Goal: Task Accomplishment & Management: Complete application form

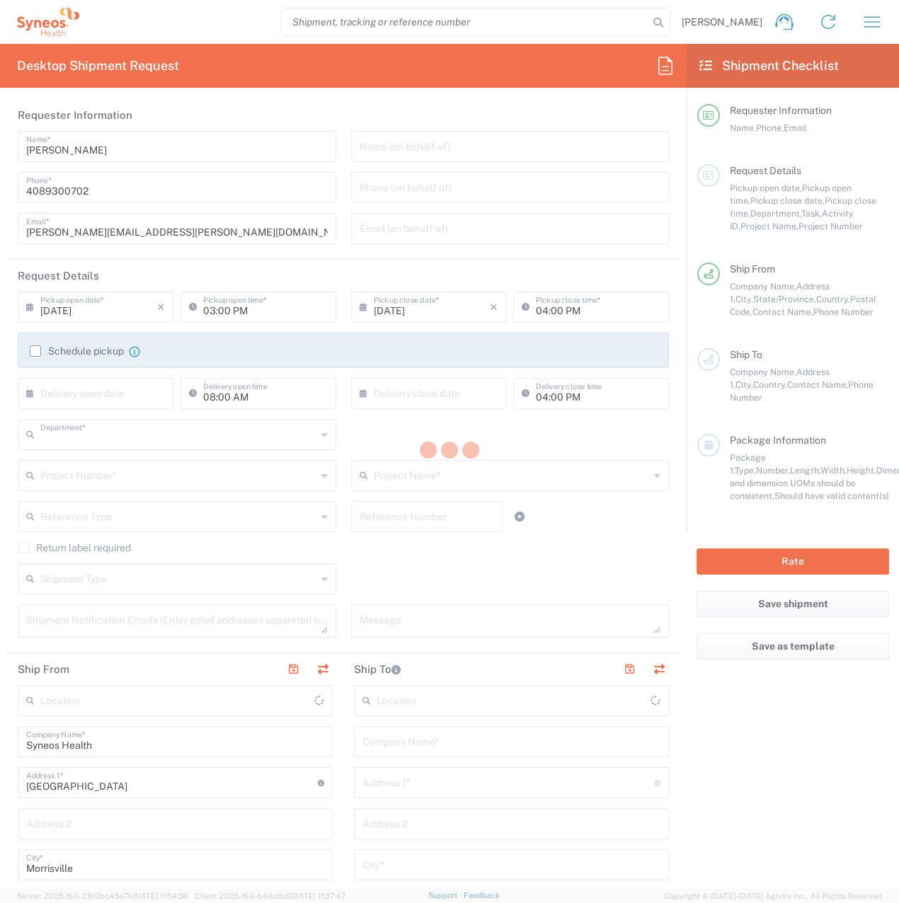
type input "8200"
type input "North Carolina"
type input "United States"
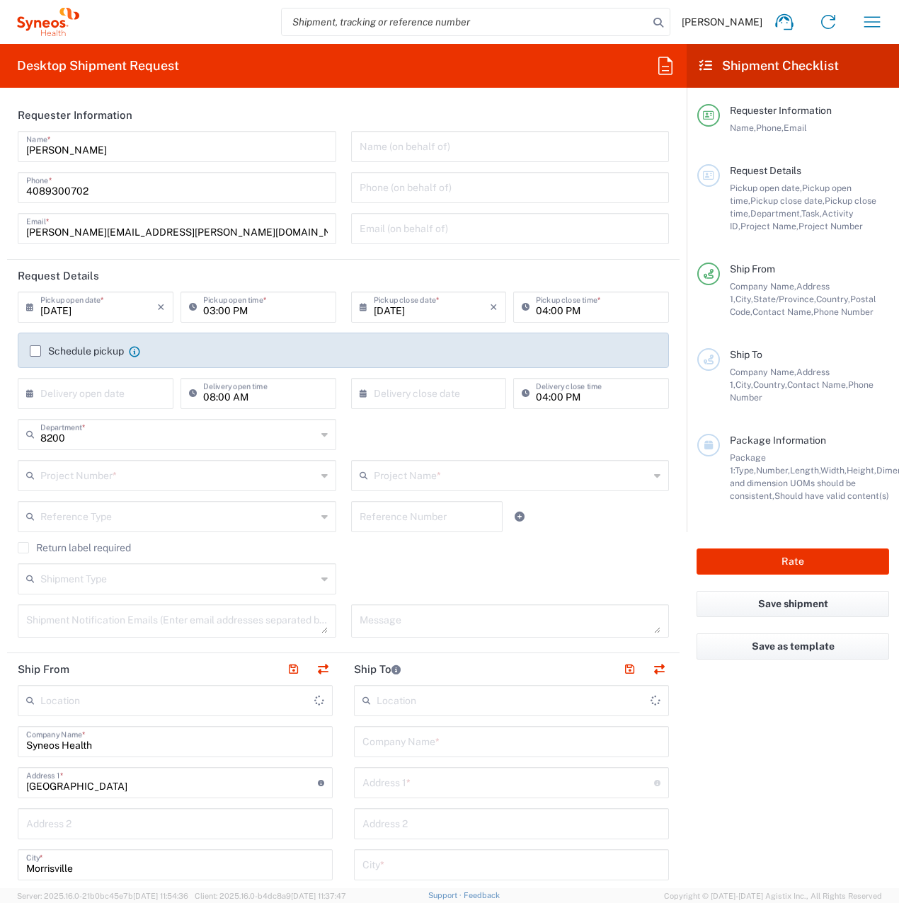
type input "Syneos Health, LLC-Morrisville NC US"
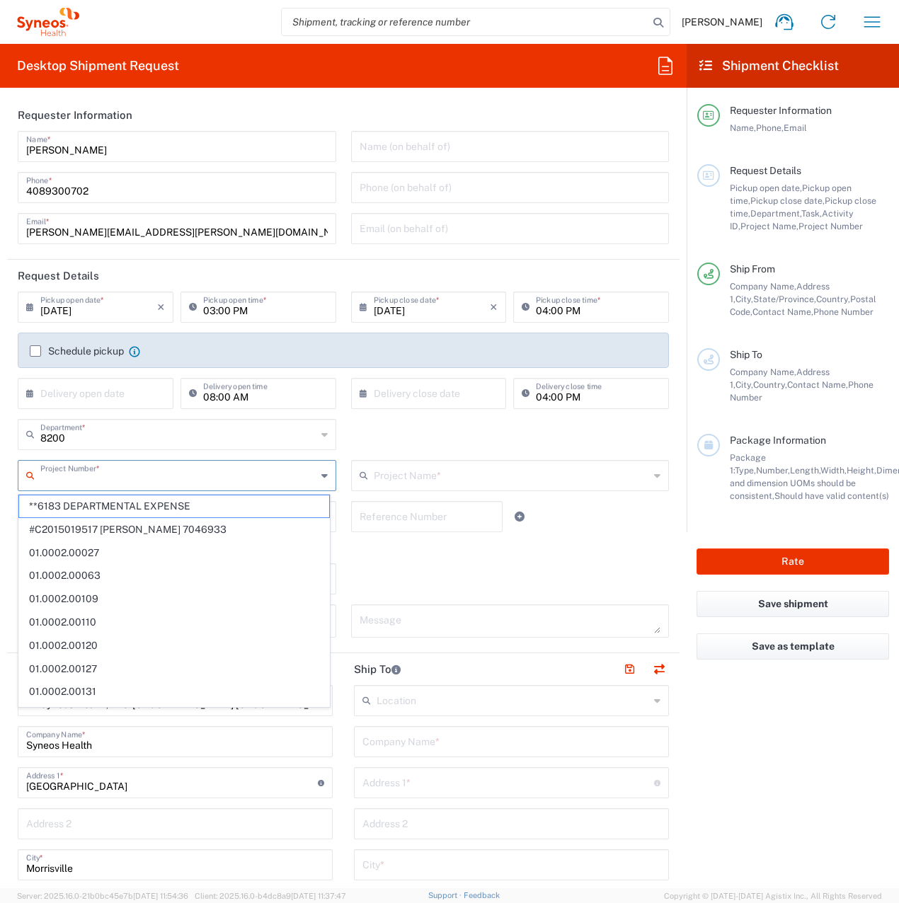
click at [73, 478] on input "text" at bounding box center [178, 474] width 276 height 25
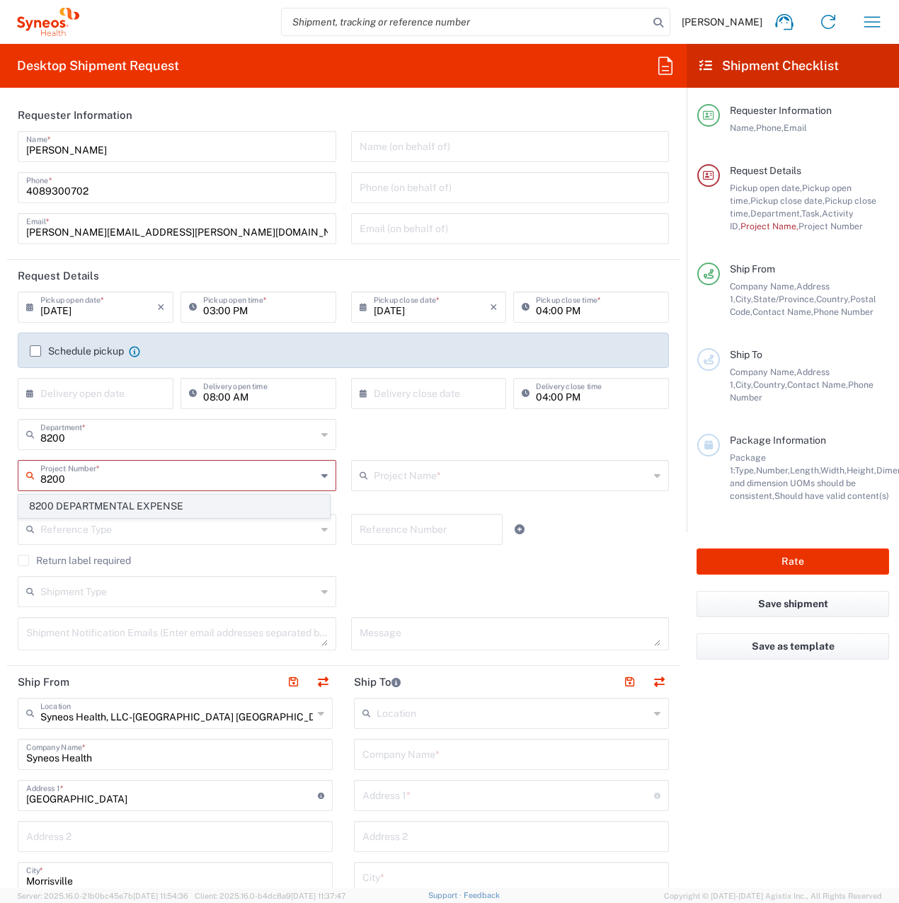
click at [139, 509] on span "8200 DEPARTMENTAL EXPENSE" at bounding box center [174, 506] width 310 height 22
type input "8200 DEPARTMENTAL EXPENSE"
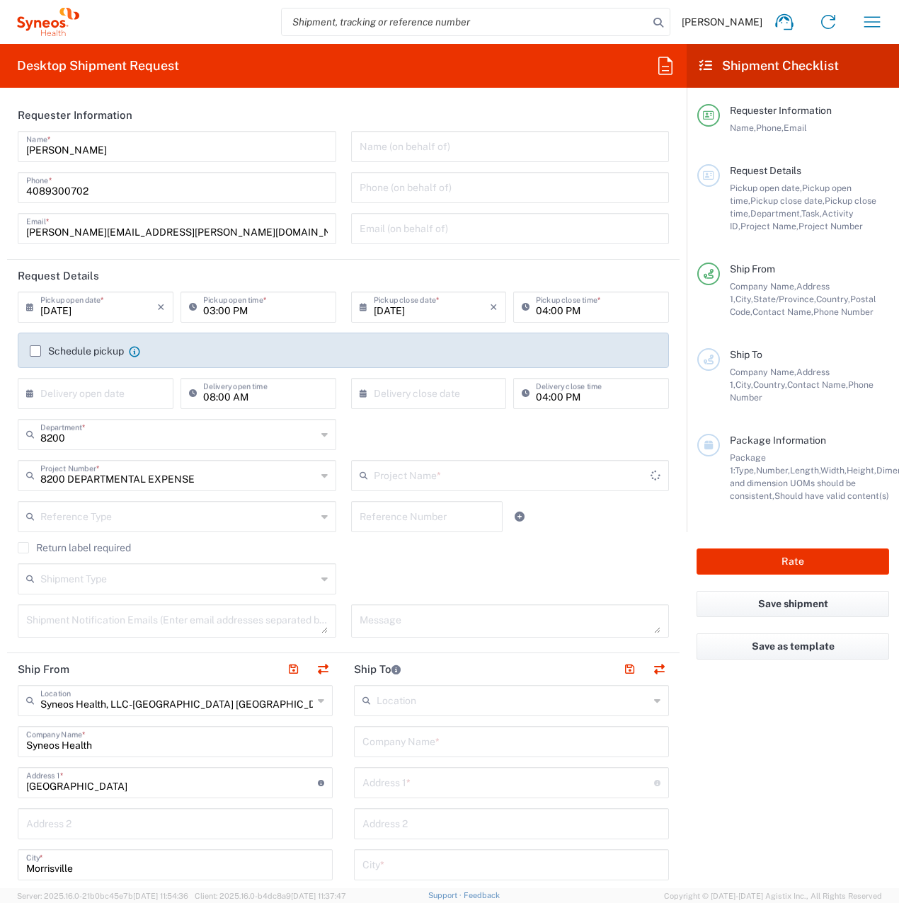
type input "8200 DEPARTMENTAL EXPENSE"
click at [448, 313] on input "08/14/2025" at bounding box center [432, 306] width 117 height 25
click at [465, 456] on span "29" at bounding box center [465, 455] width 21 height 20
type input "08/29/2025"
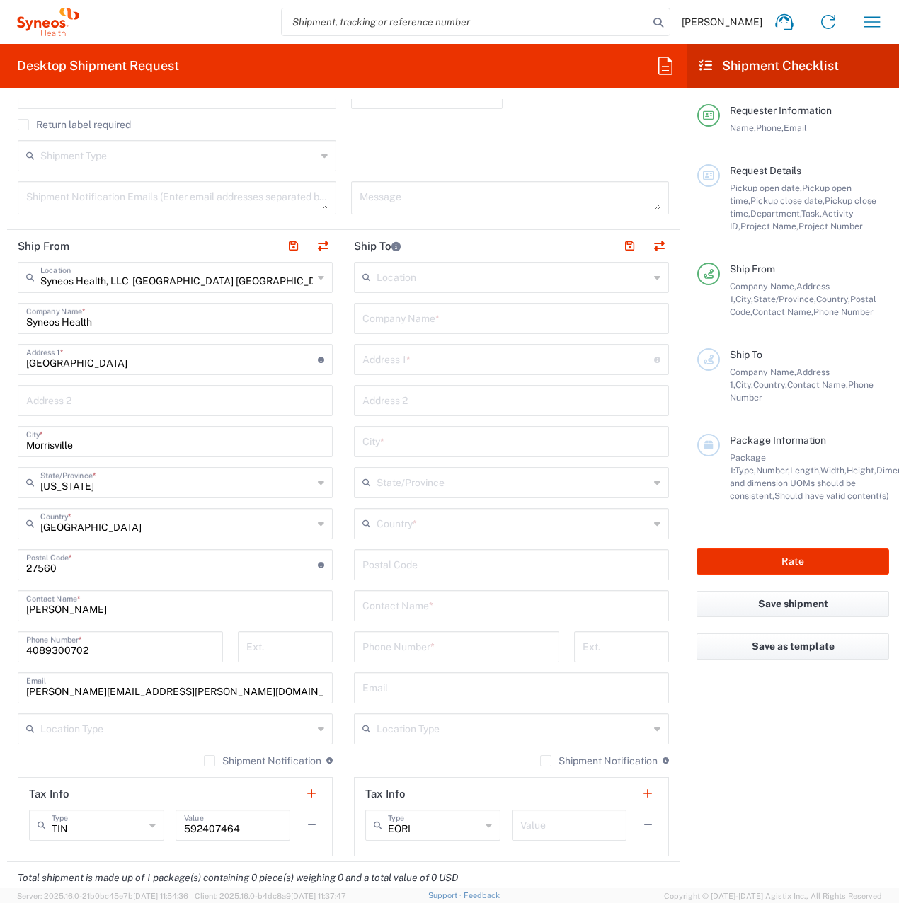
scroll to position [425, 0]
click at [382, 328] on div "Company Name *" at bounding box center [511, 316] width 315 height 31
paste input "AKAL Corporate Advisors Sdn. Bhd."
type input "AKAL Corporate Advisors Sdn. Bhd."
click at [460, 358] on input "text" at bounding box center [508, 357] width 292 height 25
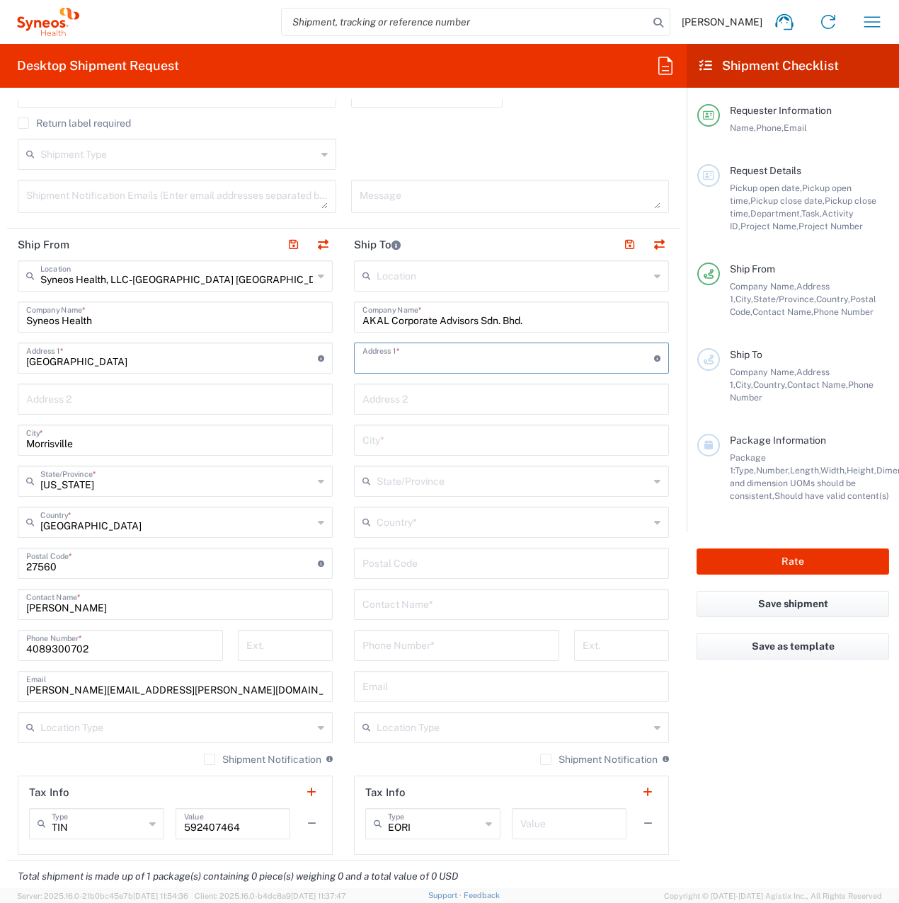
click at [401, 602] on div "Contact Name *" at bounding box center [511, 604] width 315 height 31
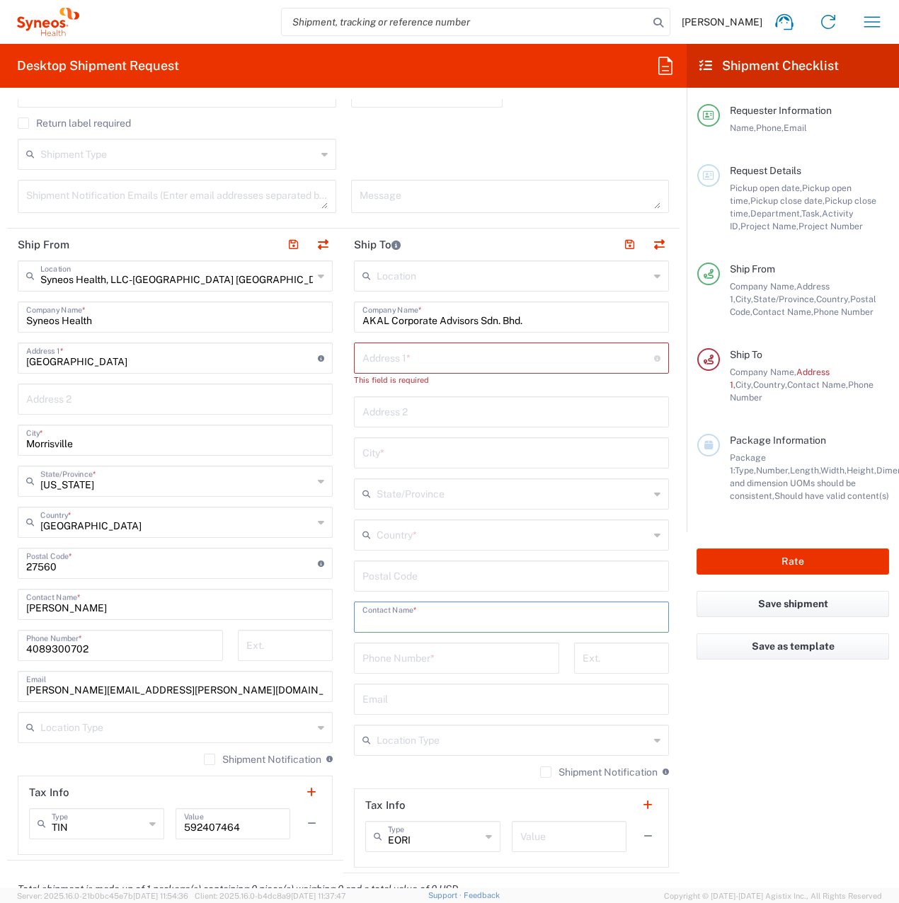
paste input "Ms Siew"
type input "Ms Siew"
click at [383, 417] on input "text" at bounding box center [511, 410] width 298 height 25
paste input "43-2, Plaza Damansara"
type input "43-2, Plaza Damansara"
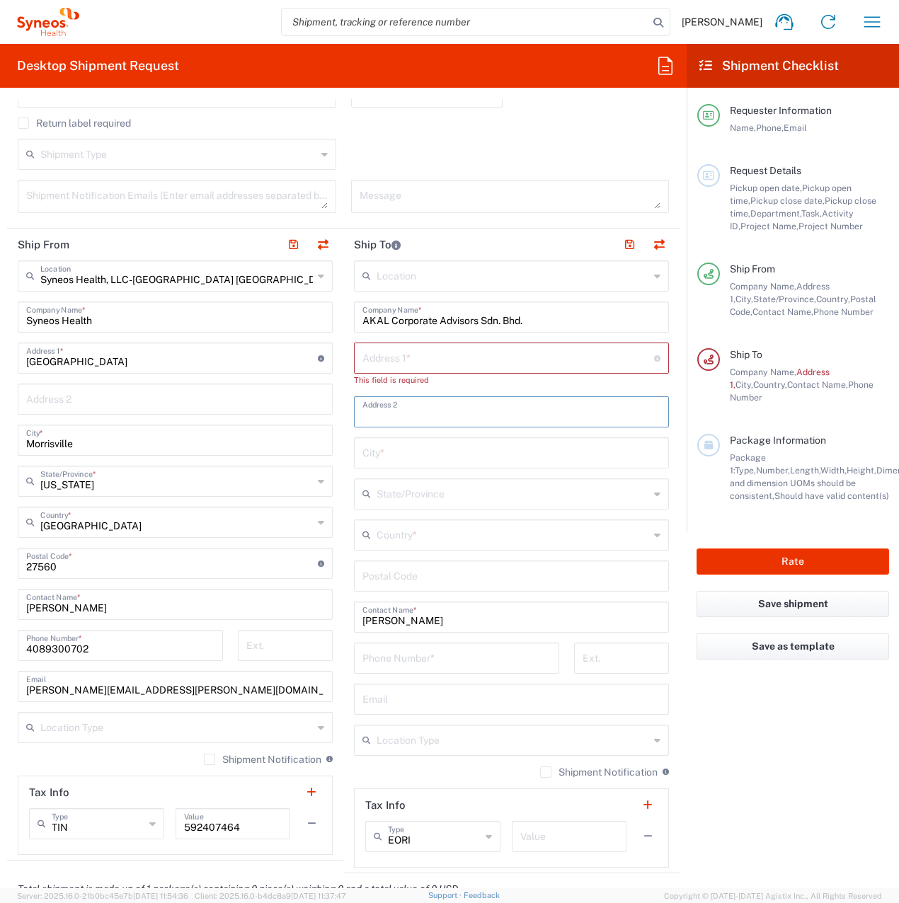
click at [388, 357] on input "text" at bounding box center [508, 357] width 292 height 25
paste input "43-2, Plaza Damansara"
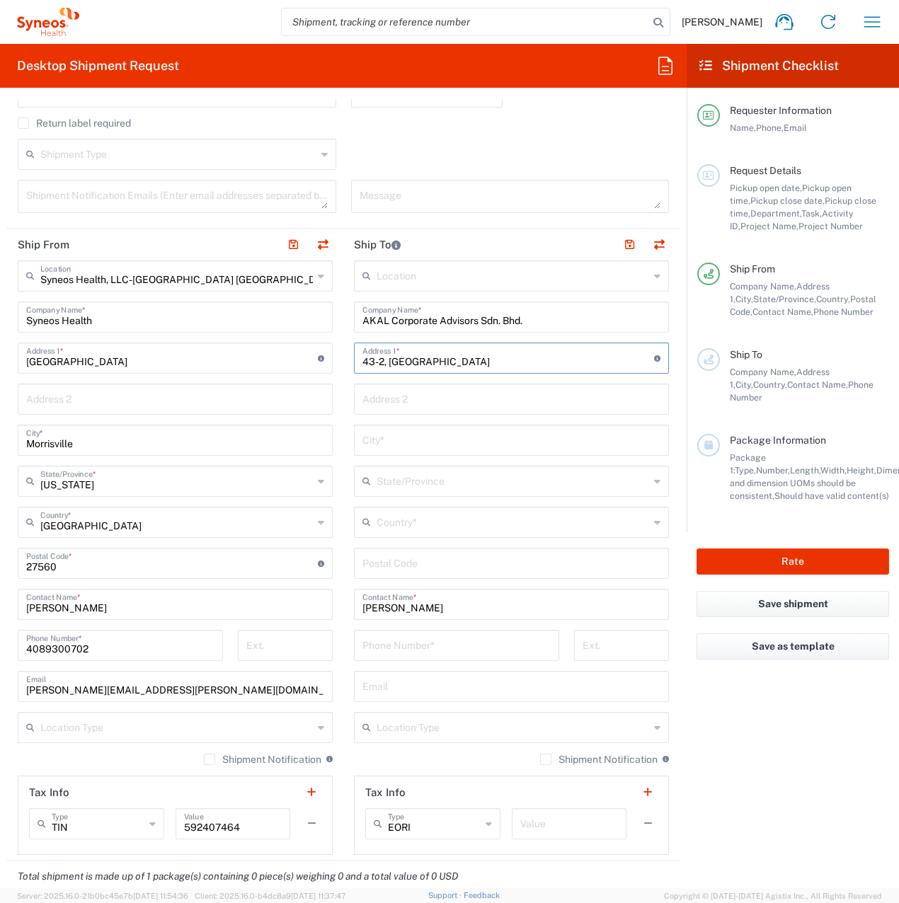
type input "43-2, Plaza Damansara, Jalan Medan Setia 1"
type input "Bukit Damansara"
type input "Kuala Lumpur"
type input "Malaysia"
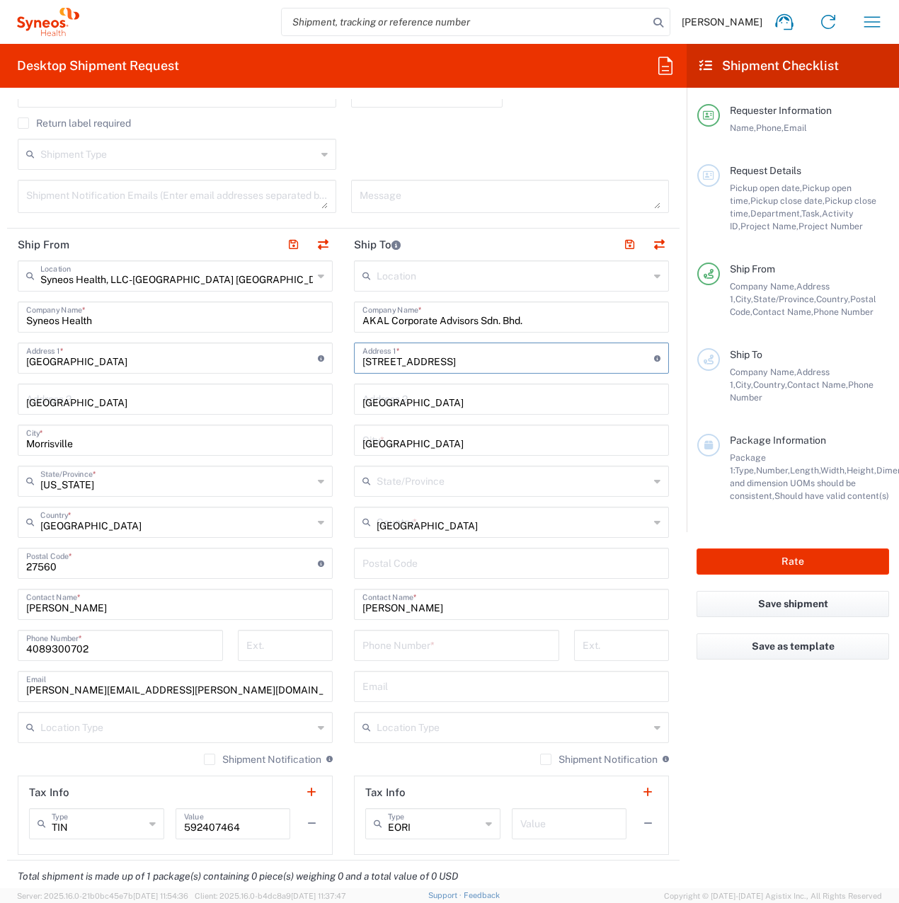
type input "50490"
type input "0320114745"
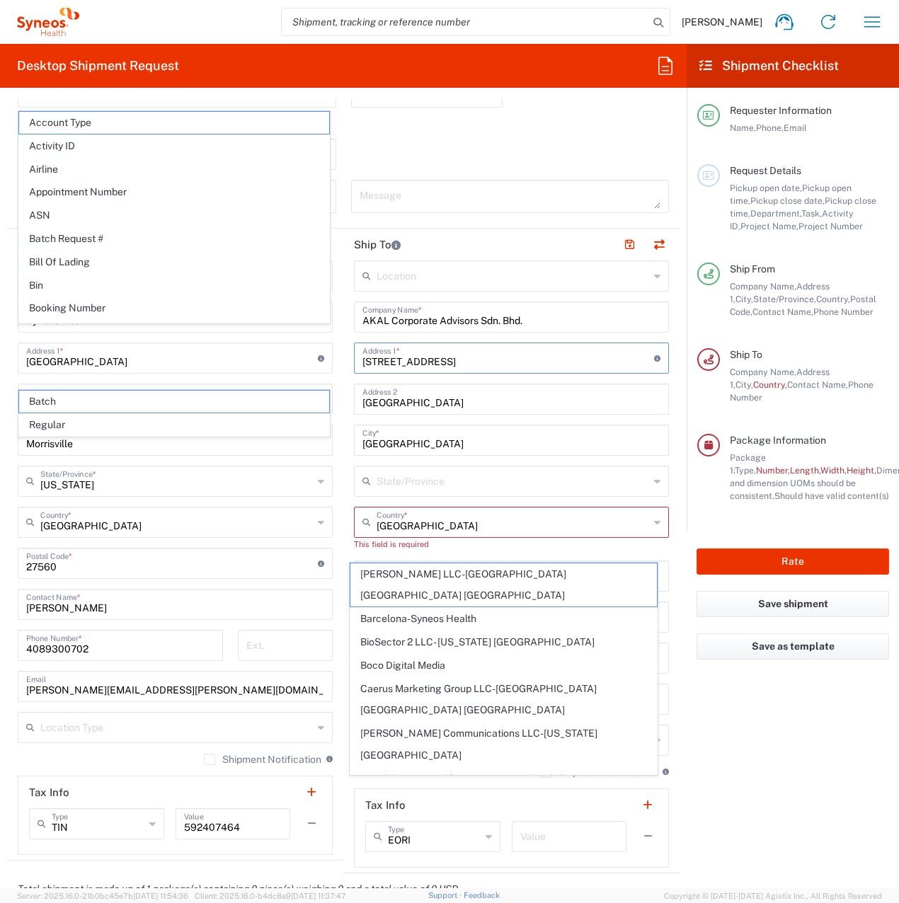
click at [434, 525] on input "Malaysia" at bounding box center [512, 521] width 272 height 25
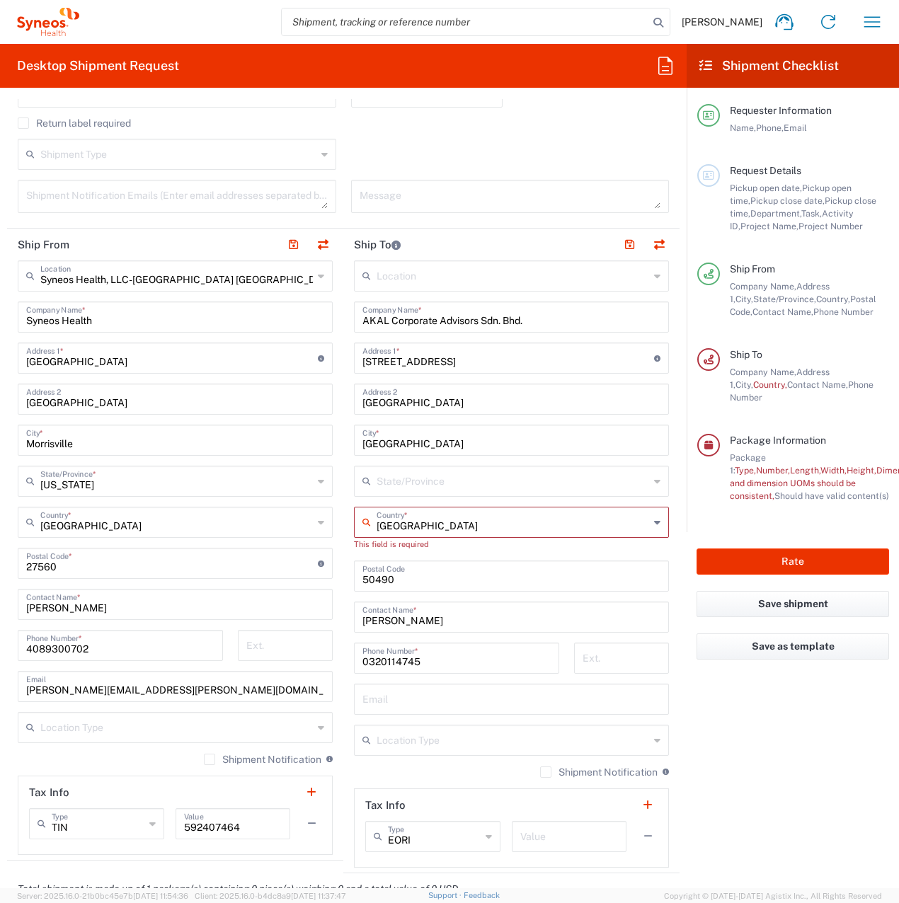
click at [434, 525] on input "Malaysia" at bounding box center [512, 521] width 272 height 25
click at [432, 524] on input "malaysia" at bounding box center [512, 521] width 272 height 25
type input "m"
click at [652, 523] on div "Country *" at bounding box center [511, 522] width 315 height 31
click at [654, 521] on icon at bounding box center [657, 522] width 6 height 23
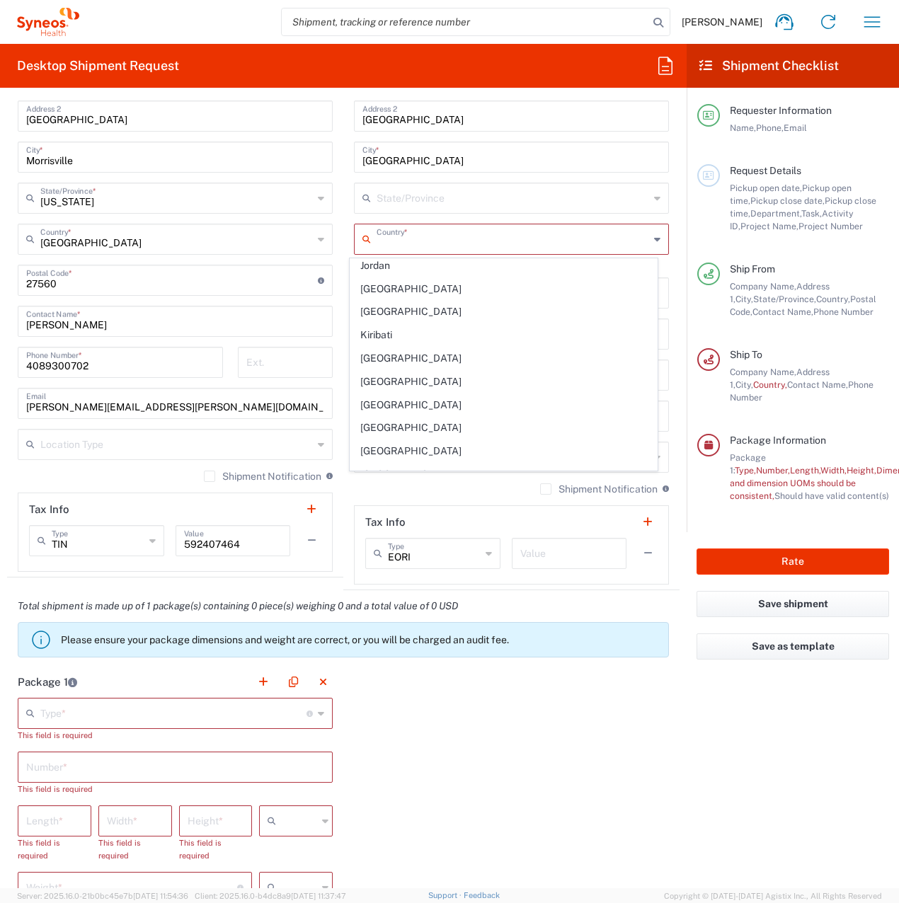
scroll to position [2901, 0]
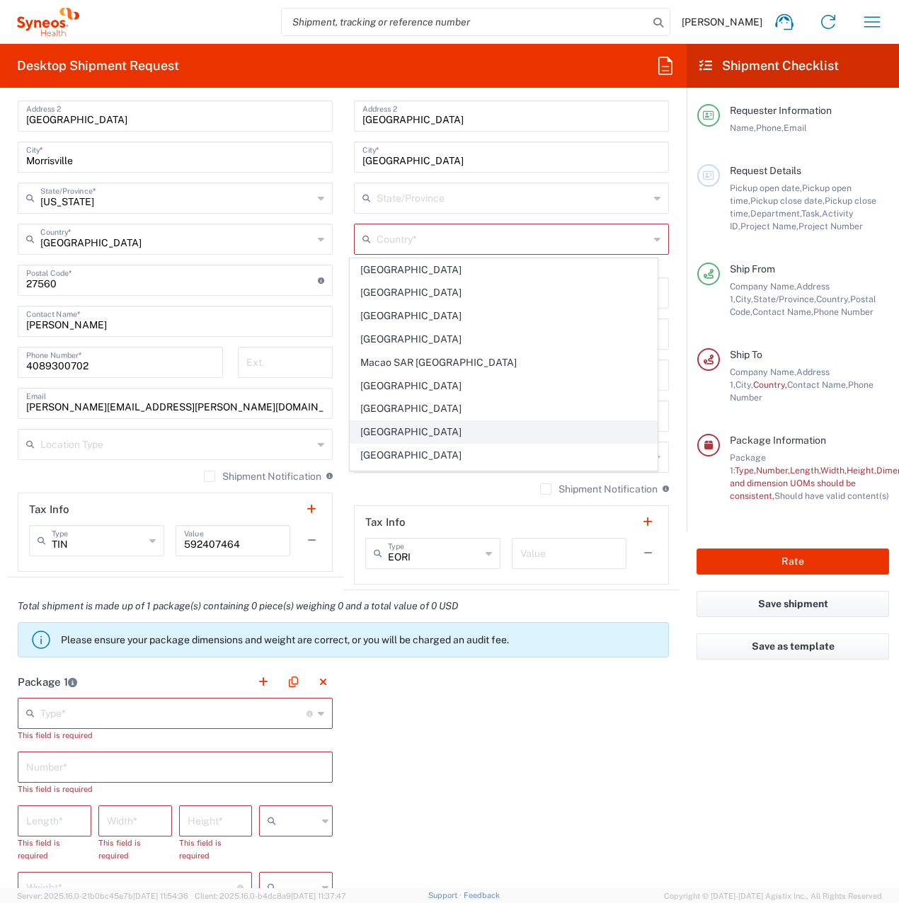
click at [439, 429] on span "Malaysia" at bounding box center [503, 432] width 307 height 22
type input "Malaysia"
type input "Sender/Shipper"
type input "Delivery Duty Paid"
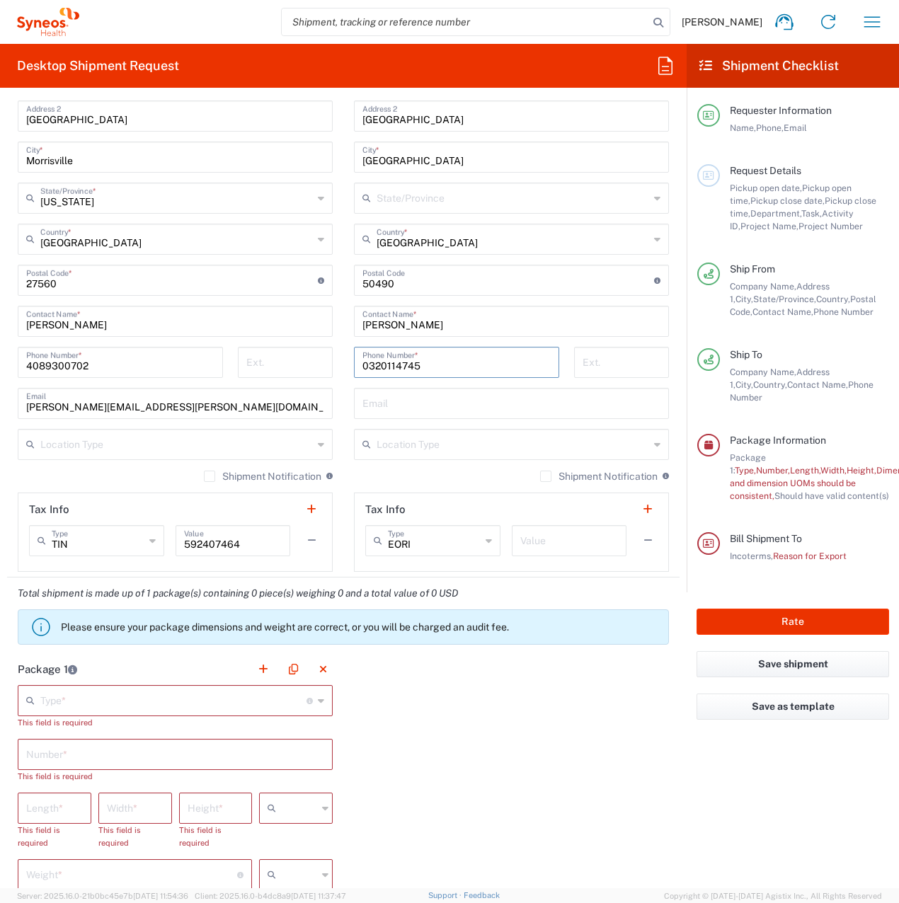
drag, startPoint x: 459, startPoint y: 367, endPoint x: 340, endPoint y: 366, distance: 118.9
click at [347, 367] on div "0320114745 Phone Number *" at bounding box center [457, 367] width 220 height 41
paste input "603 2011"
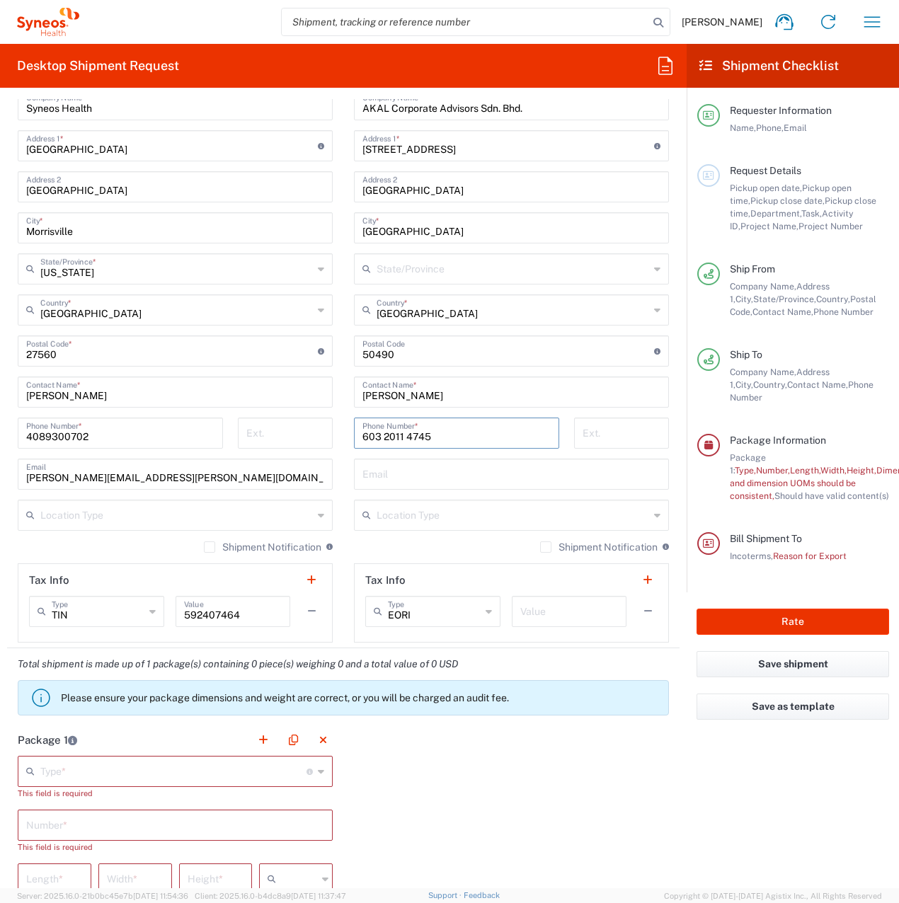
scroll to position [708, 0]
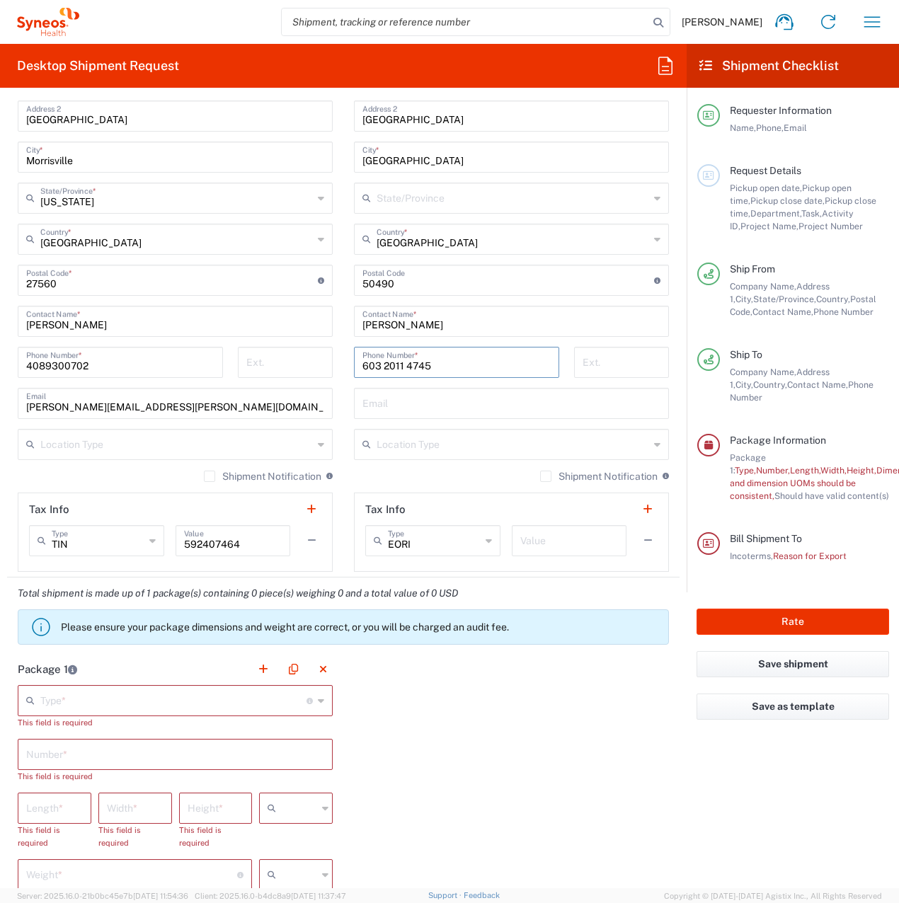
type input "603 2011 4745"
click at [454, 451] on input "text" at bounding box center [512, 443] width 272 height 25
click at [459, 473] on span "Business (General)" at bounding box center [503, 475] width 307 height 22
type input "Business (General)"
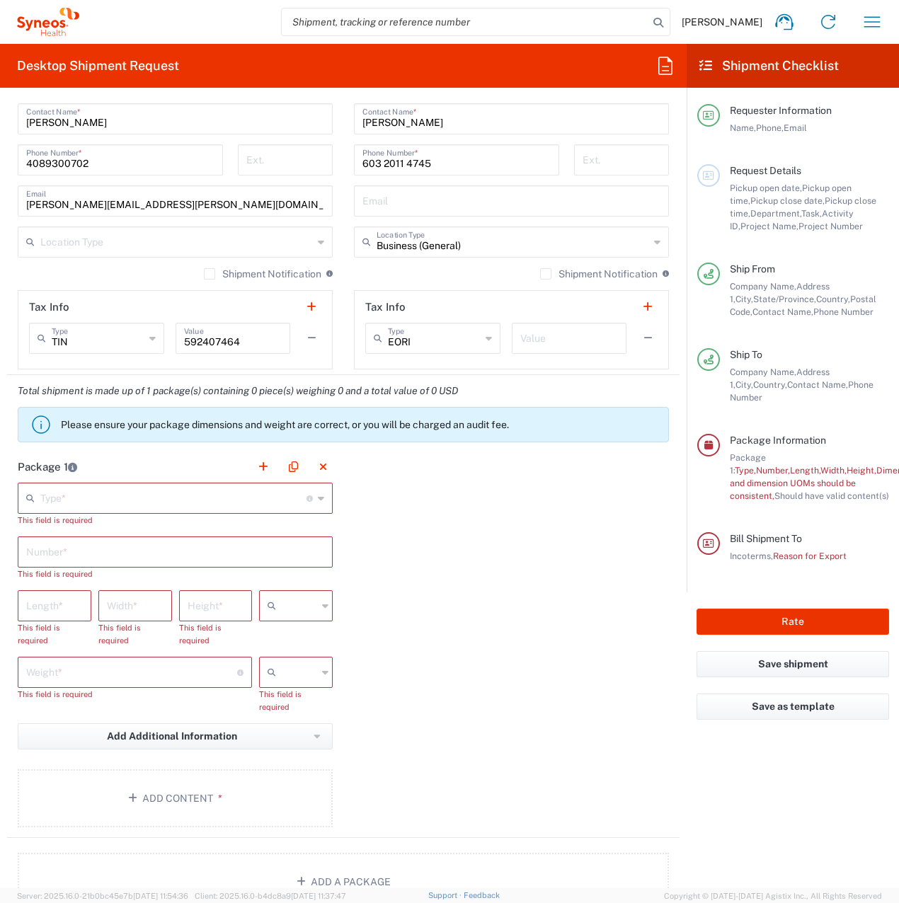
scroll to position [1061, 0]
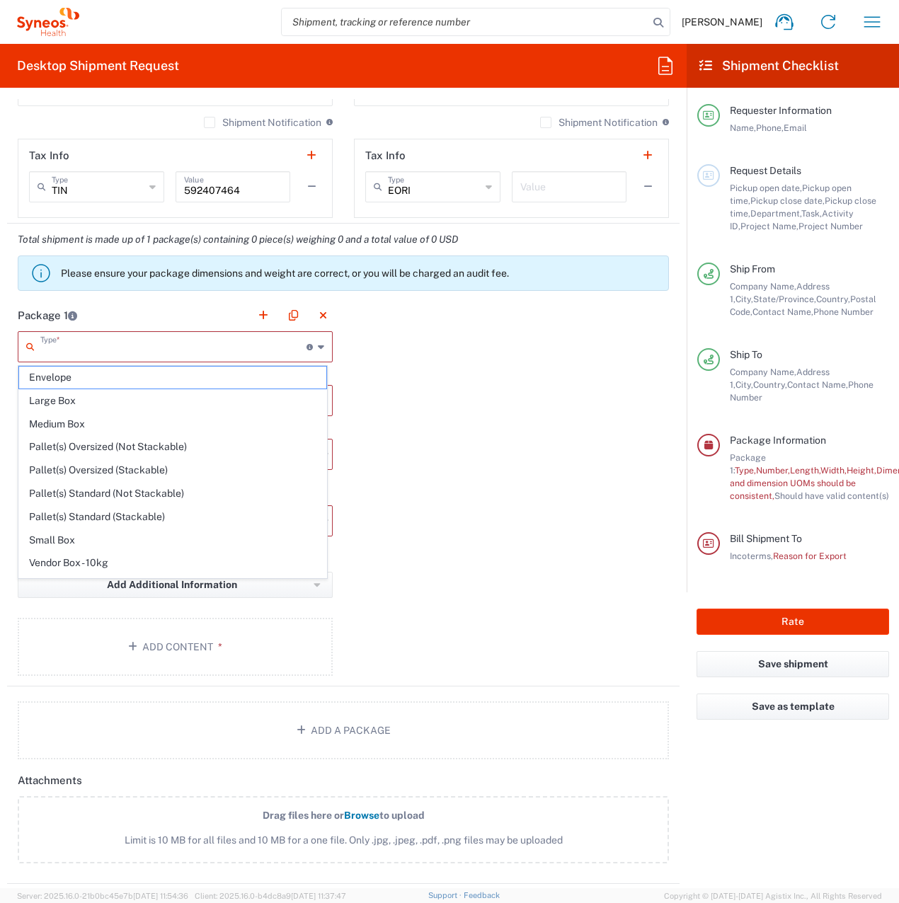
click at [47, 344] on input "text" at bounding box center [173, 345] width 266 height 25
click at [57, 373] on span "Envelope" at bounding box center [172, 378] width 307 height 22
type input "Envelope"
type input "1"
type input "9.5"
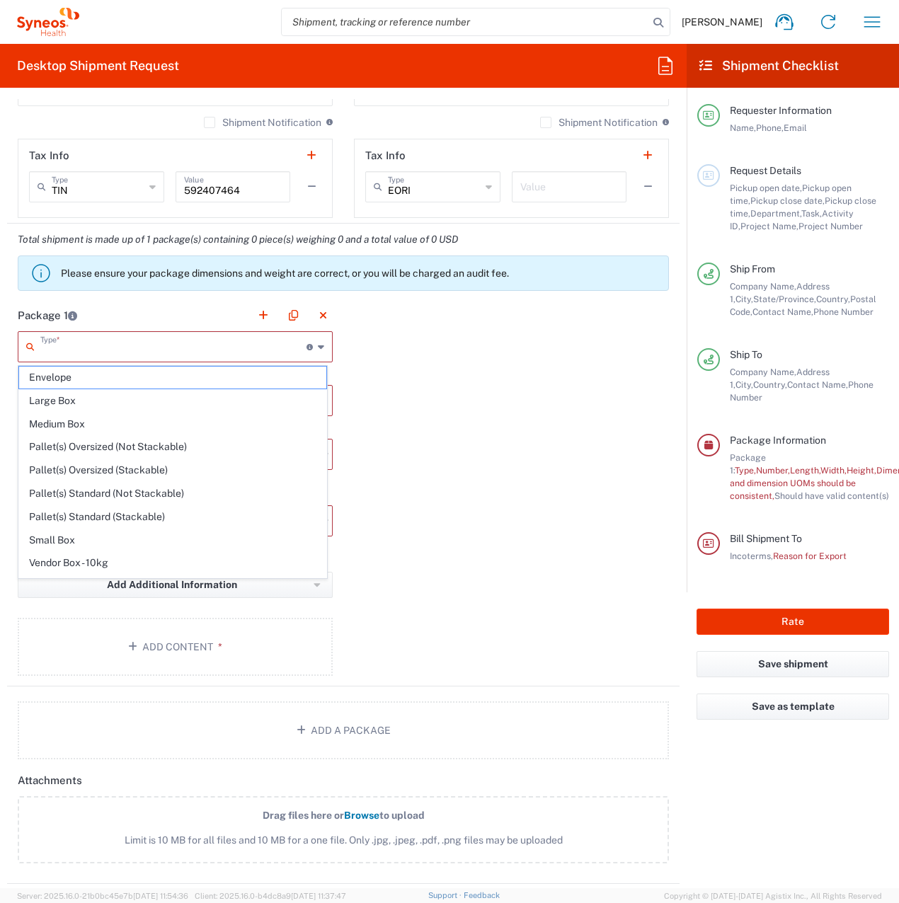
type input "12.5"
type input "0.25"
type input "in"
type input "0.45"
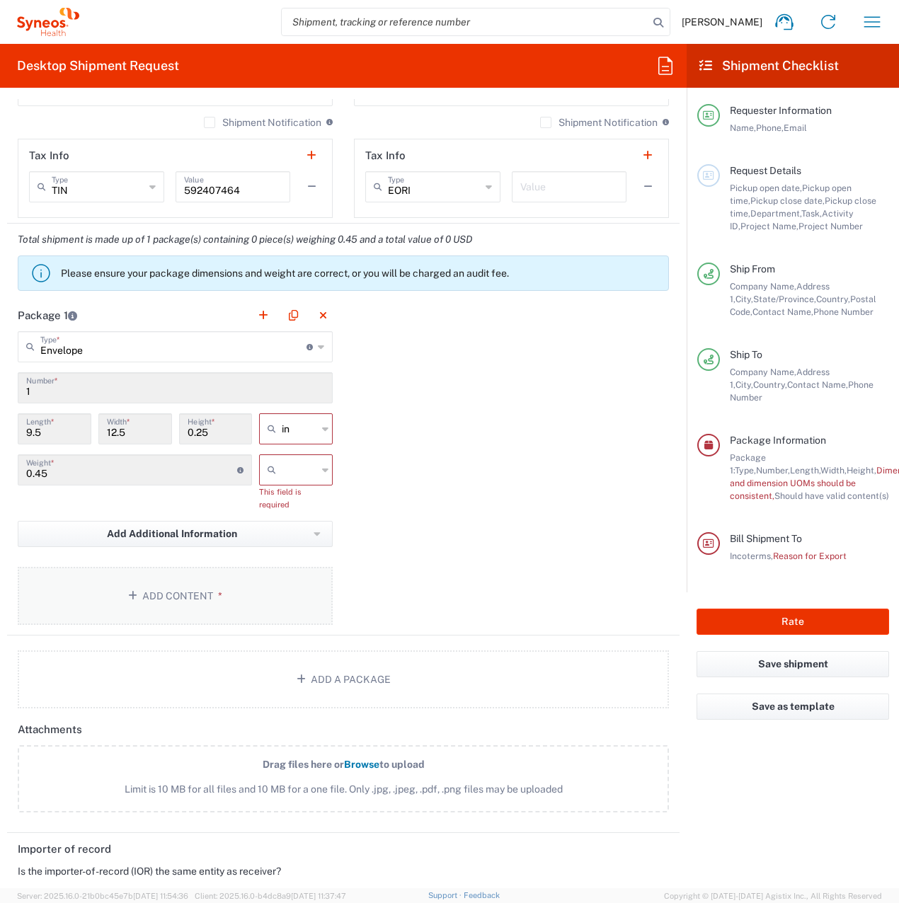
click at [158, 587] on button "Add Content *" at bounding box center [175, 596] width 315 height 58
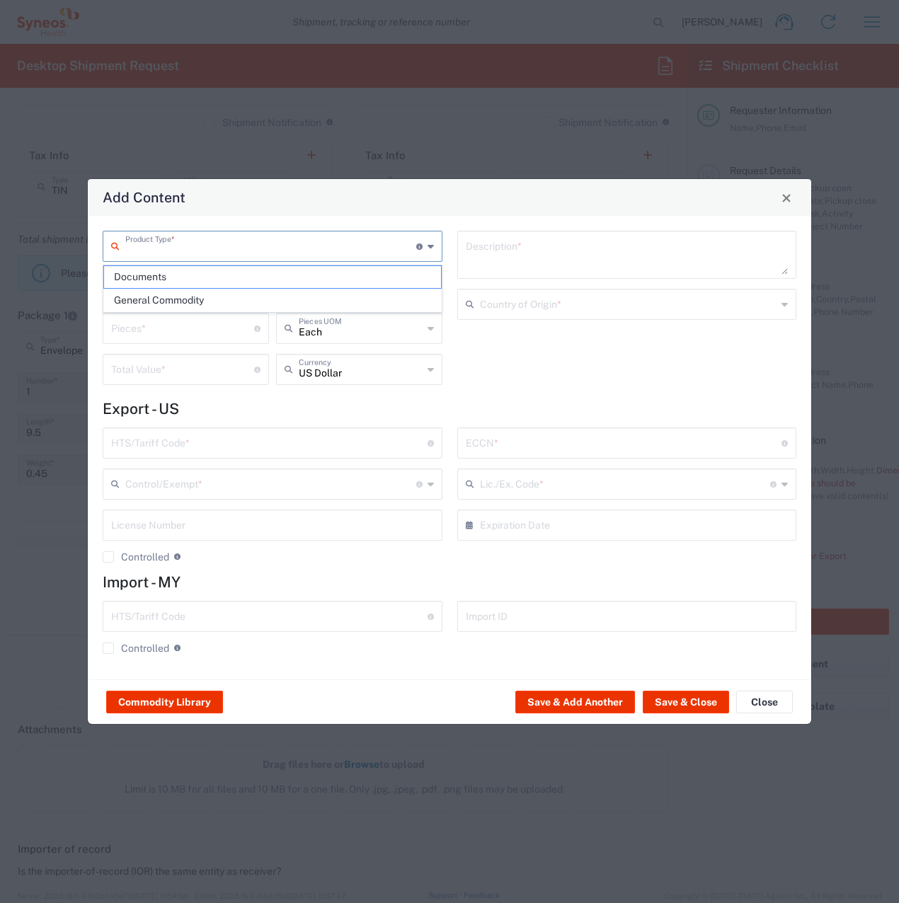
click at [228, 244] on input "text" at bounding box center [270, 245] width 291 height 25
click at [213, 271] on span "Documents" at bounding box center [272, 277] width 337 height 22
type input "Documents"
type input "1"
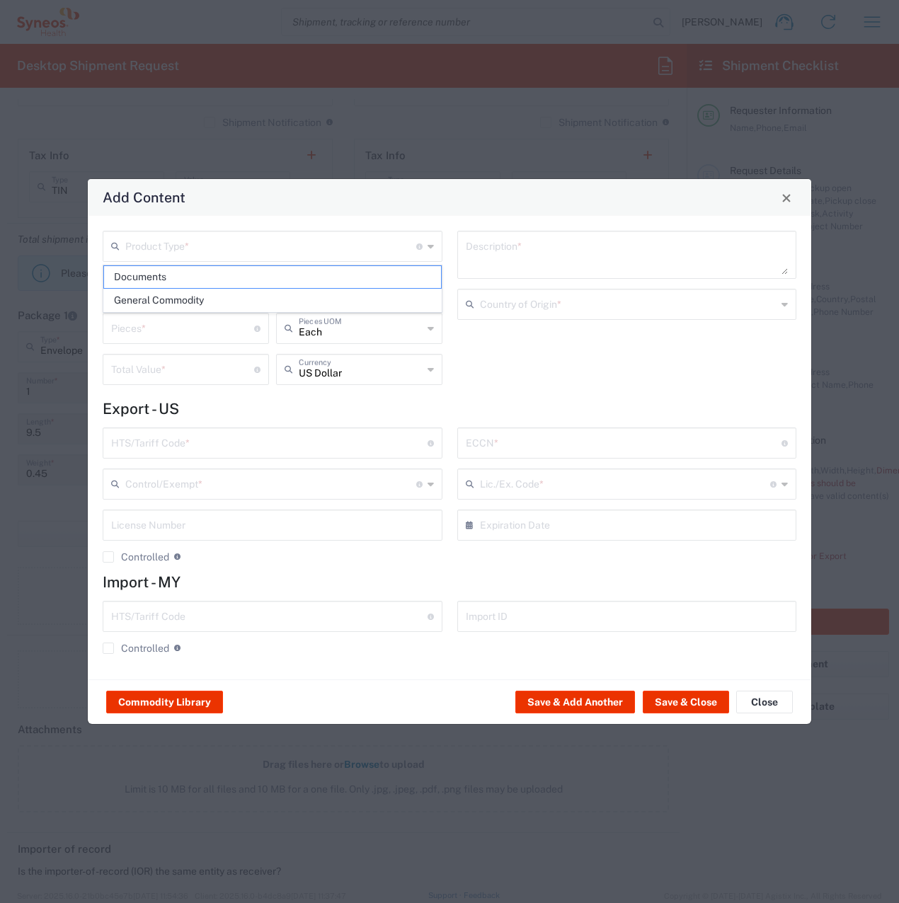
type input "1"
type textarea "Documents"
type input "United States"
type input "0000.00.0000"
type input "FTR Exemption"
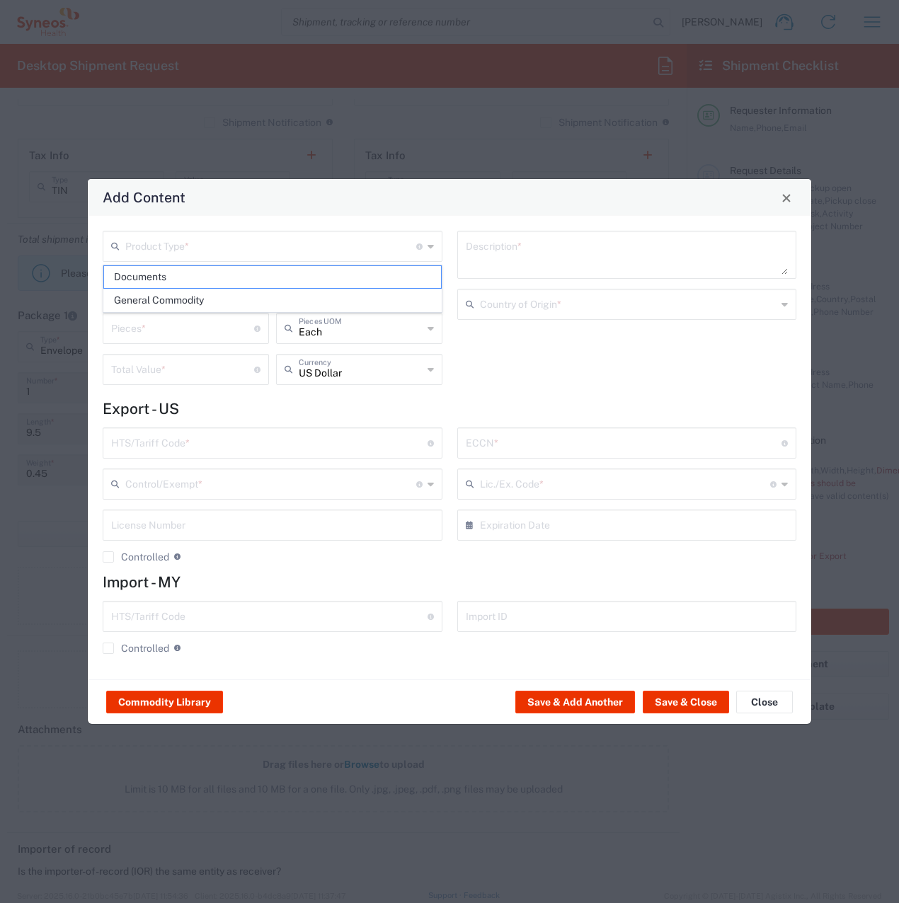
type input "0000"
type input "0000.00.0000"
type input "30.37(a)"
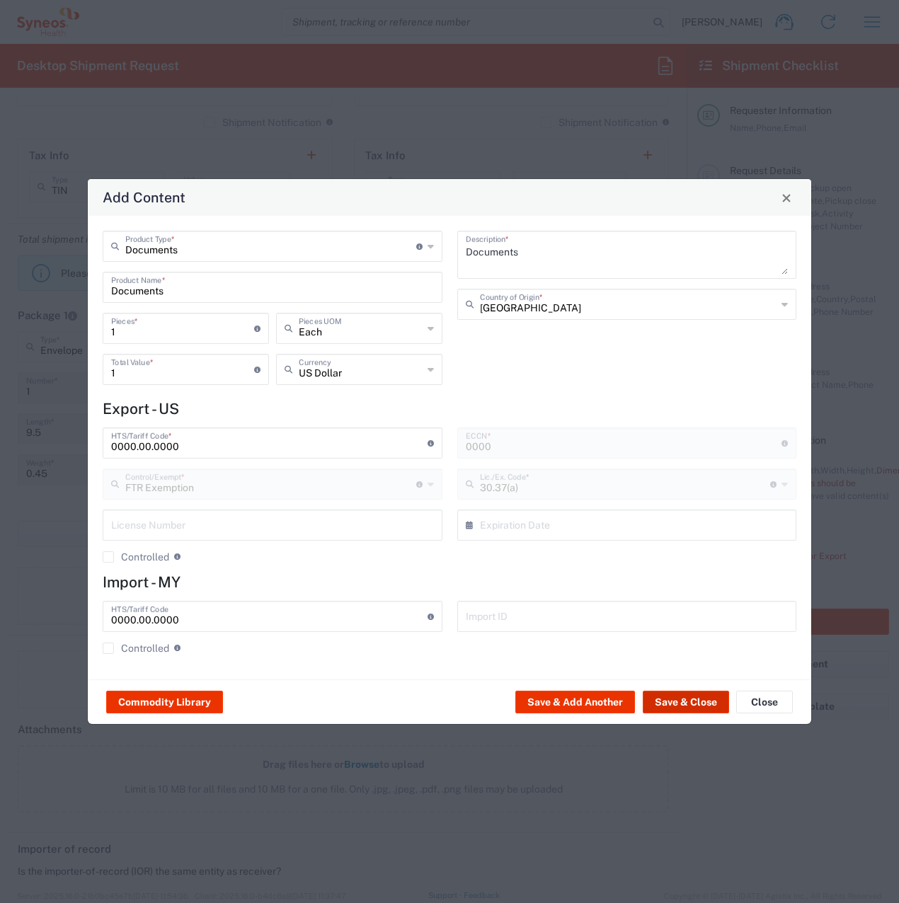
click at [684, 698] on button "Save & Close" at bounding box center [685, 702] width 86 height 23
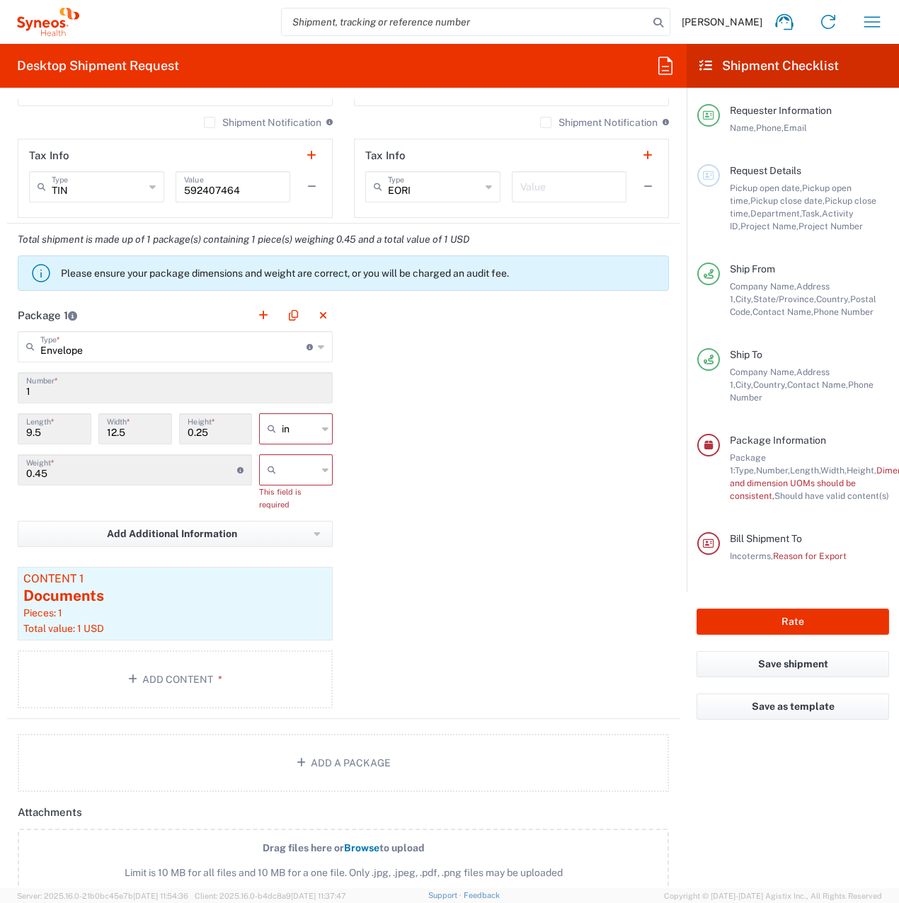
click at [282, 466] on input "text" at bounding box center [299, 470] width 35 height 23
click at [291, 523] on span "lbs" at bounding box center [291, 524] width 69 height 22
type input "lbs"
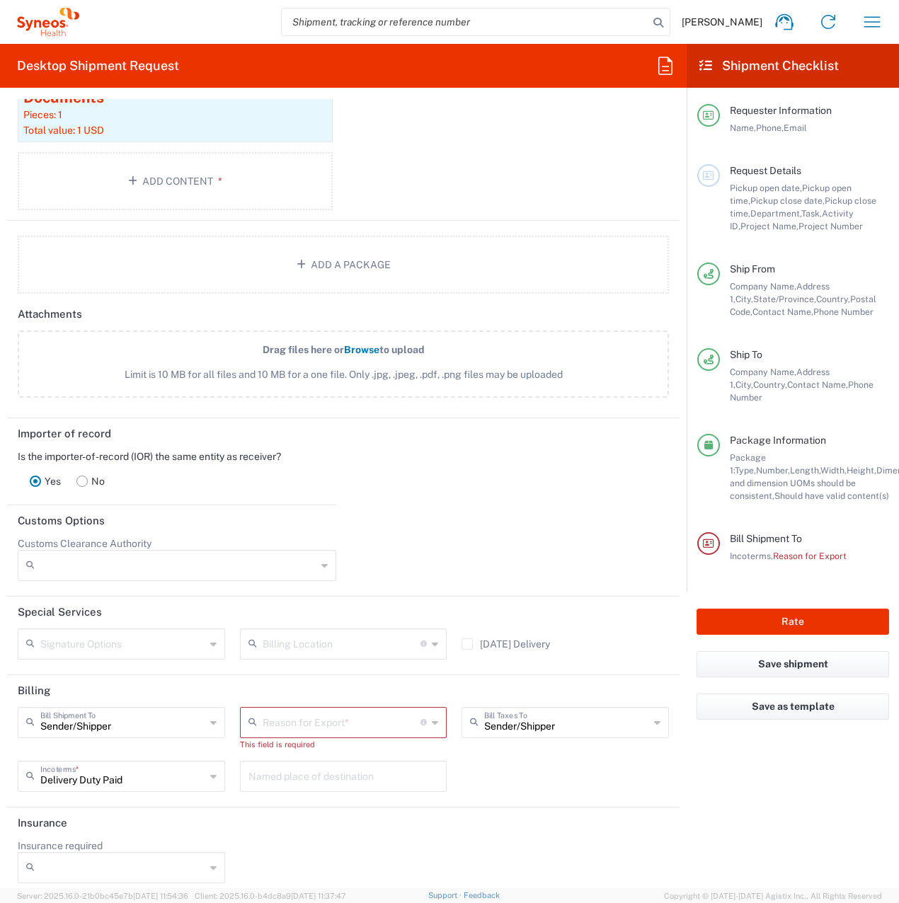
scroll to position [1545, 0]
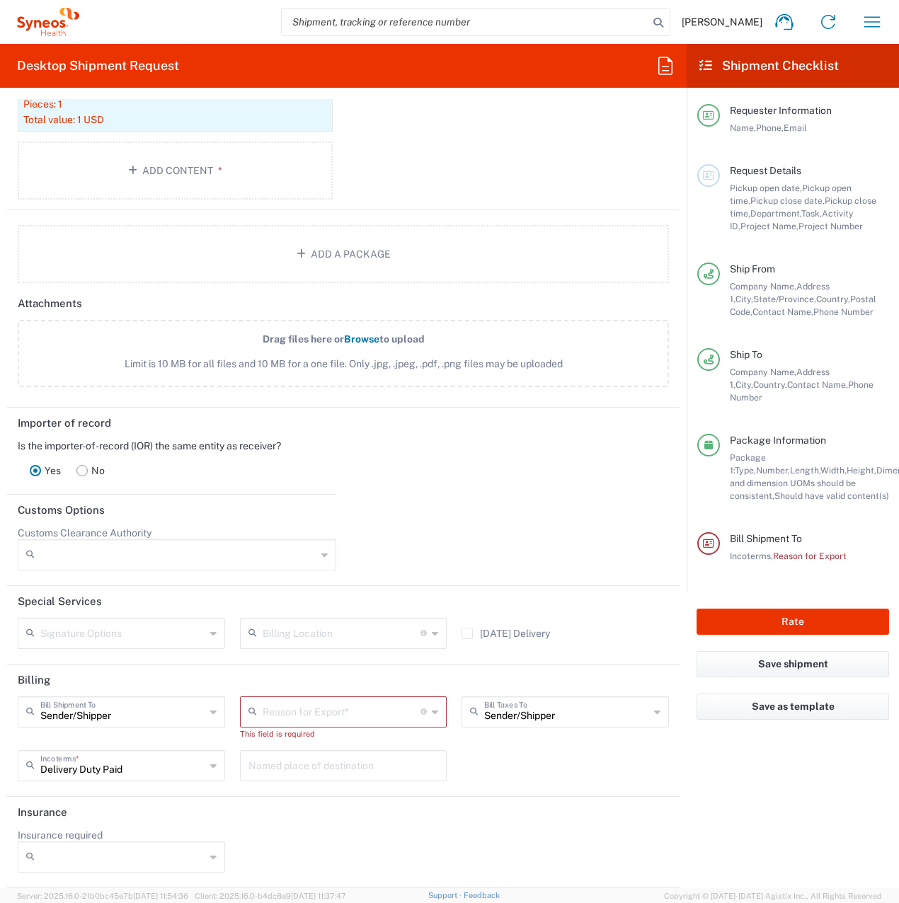
click at [316, 704] on input "text" at bounding box center [342, 710] width 158 height 25
click at [307, 759] on span "Not Sold" at bounding box center [338, 766] width 201 height 22
type input "Not Sold"
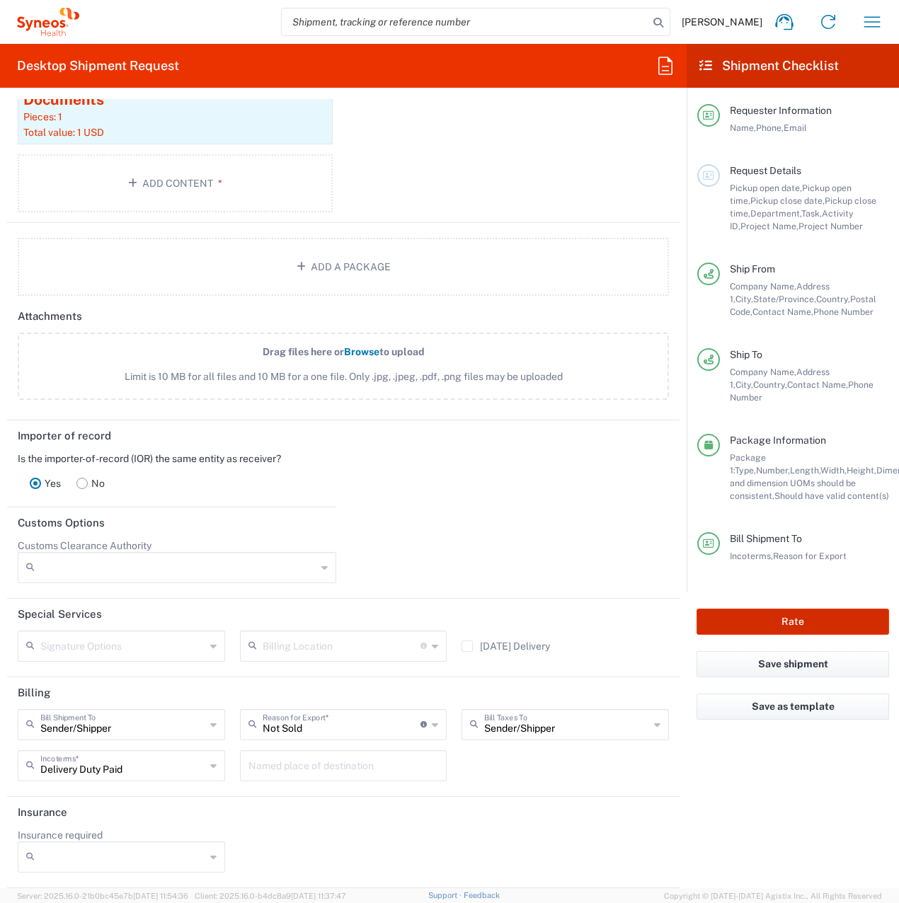
click at [786, 609] on button "Rate" at bounding box center [792, 622] width 192 height 26
type input "8200 DEPARTMENTAL EXPENSE"
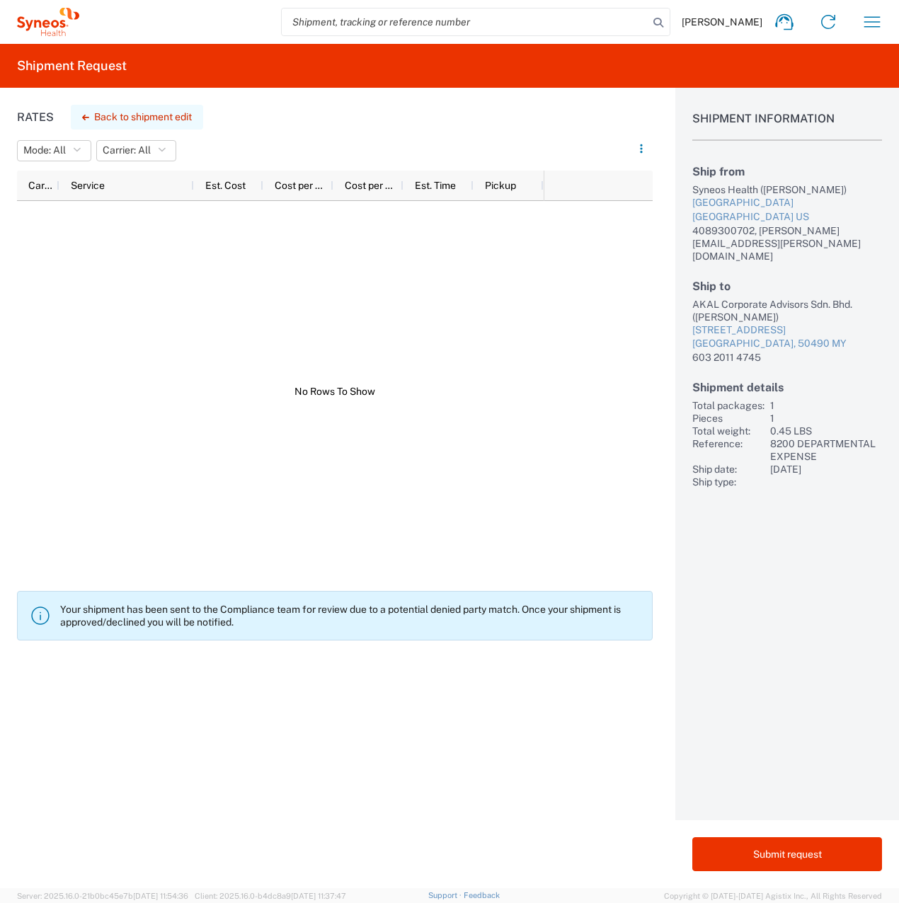
click at [175, 115] on button "Back to shipment edit" at bounding box center [137, 117] width 132 height 25
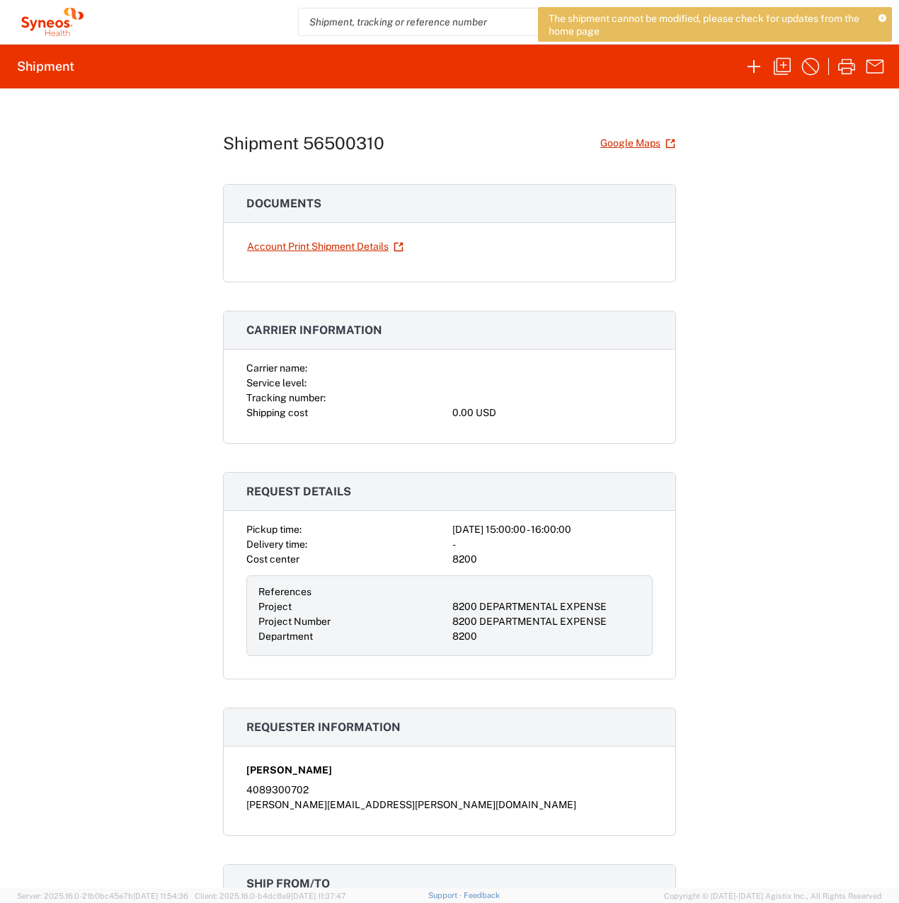
click at [884, 17] on icon at bounding box center [882, 19] width 8 height 8
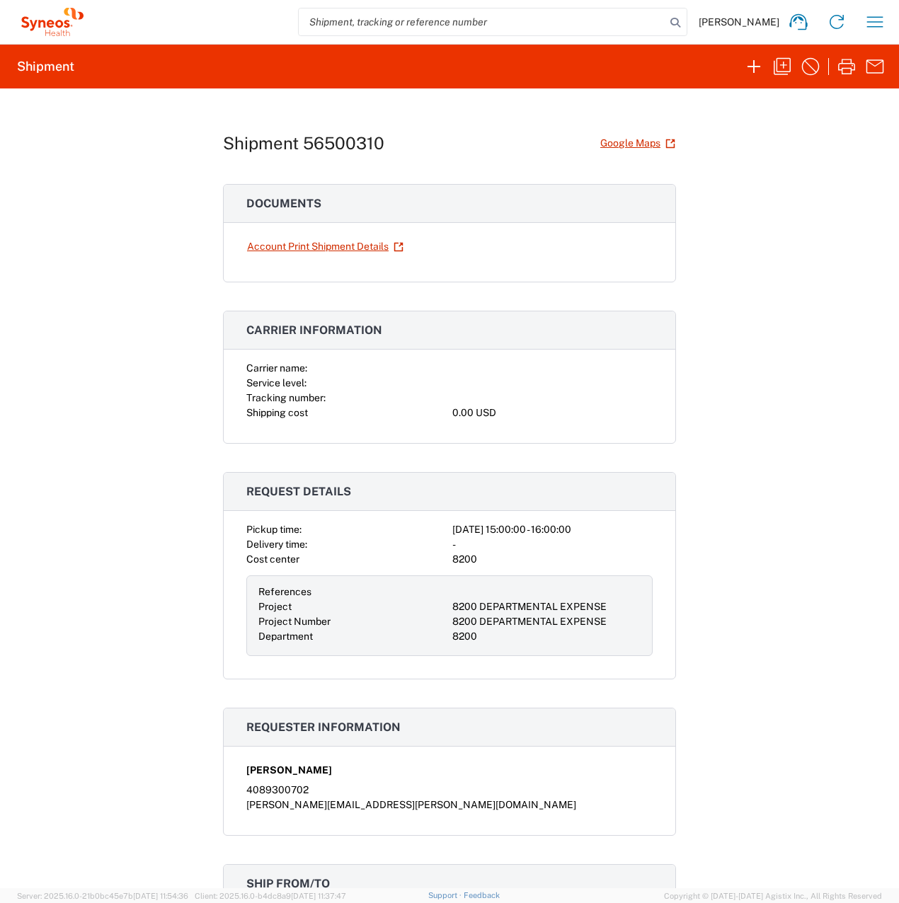
click at [884, 17] on icon "button" at bounding box center [874, 22] width 23 height 23
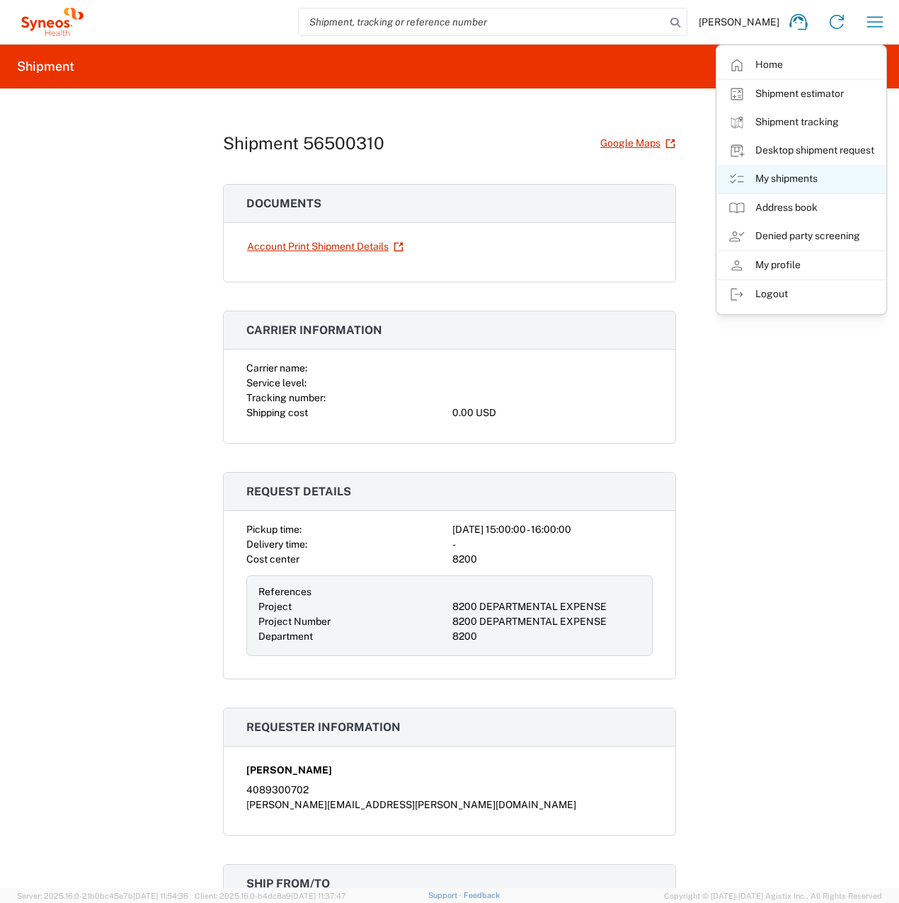
click at [808, 175] on link "My shipments" at bounding box center [801, 179] width 168 height 28
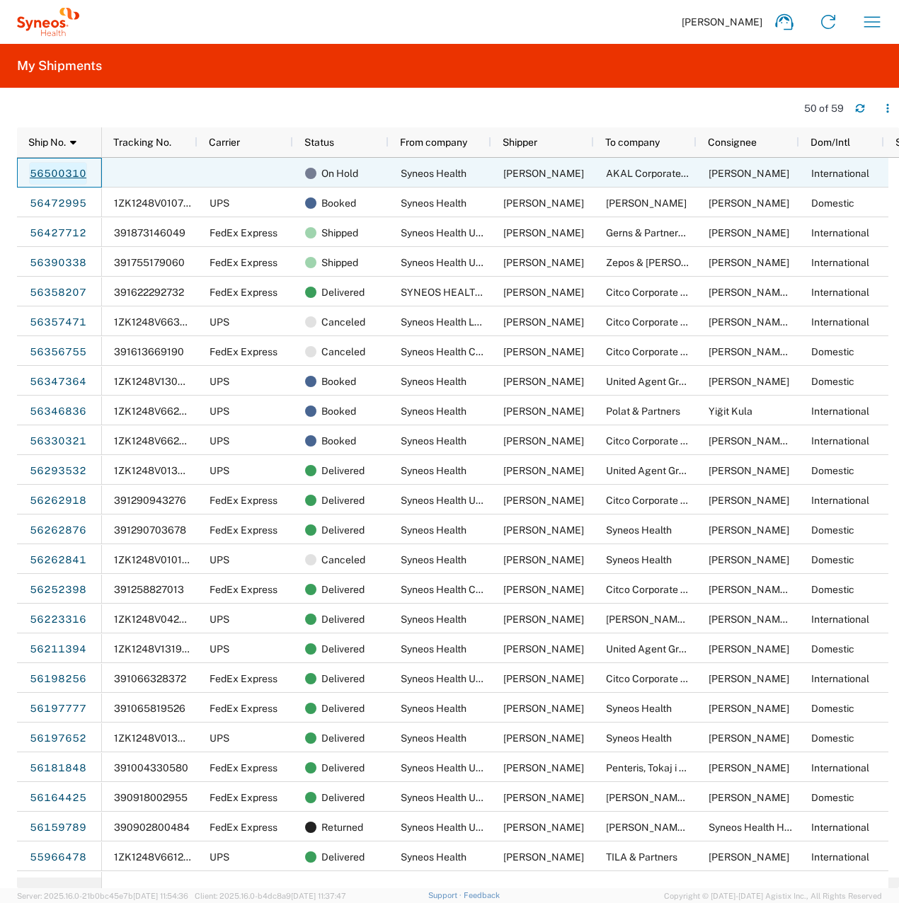
click at [64, 178] on link "56500310" at bounding box center [58, 173] width 58 height 23
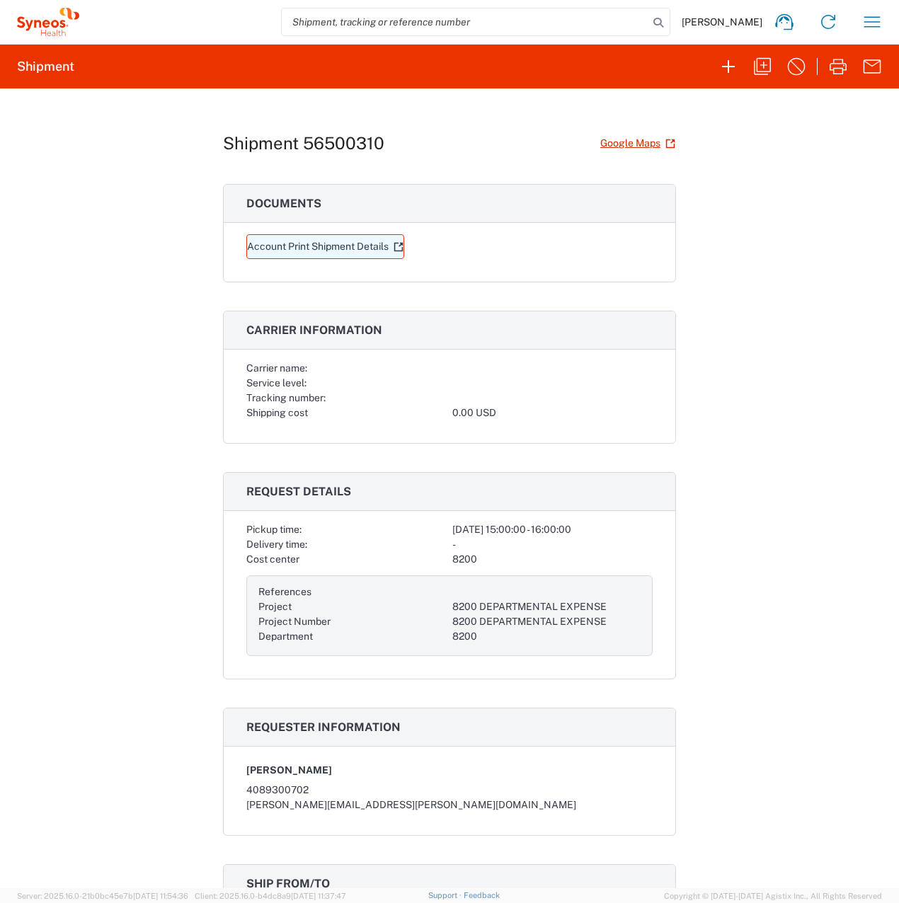
click at [339, 248] on link "Account Print Shipment Details" at bounding box center [325, 246] width 158 height 25
